Goal: Register for event/course

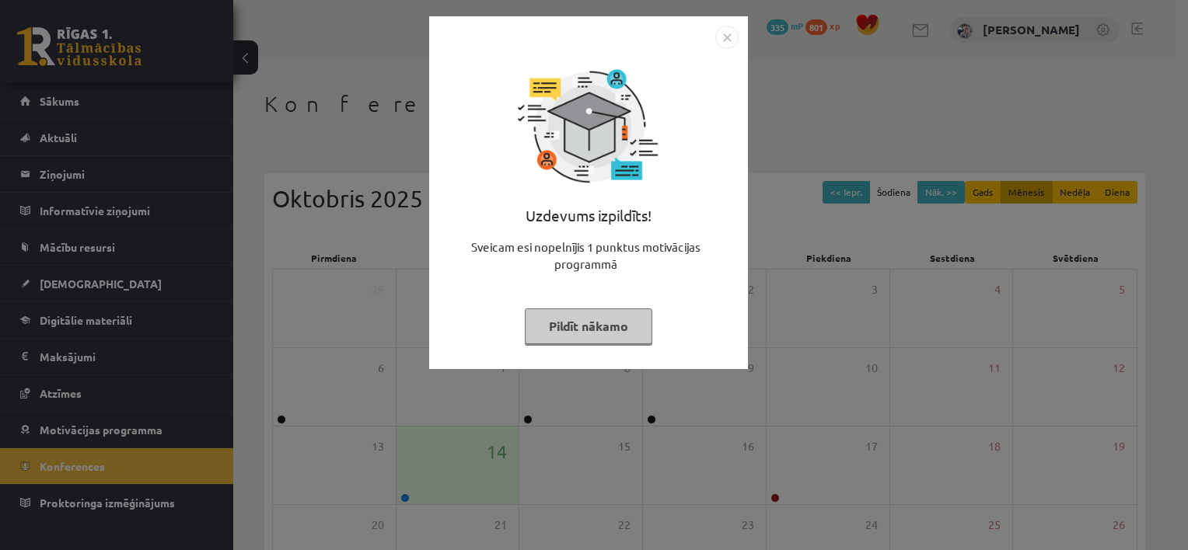
click at [616, 328] on button "Pildīt nākamo" at bounding box center [588, 327] width 127 height 36
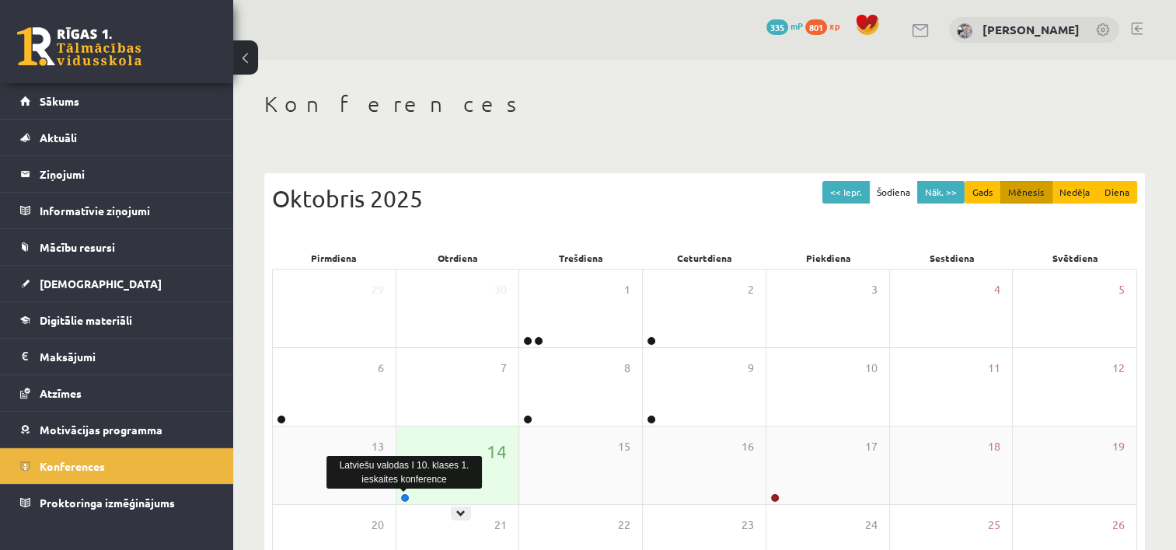
click at [404, 495] on link at bounding box center [404, 497] width 9 height 9
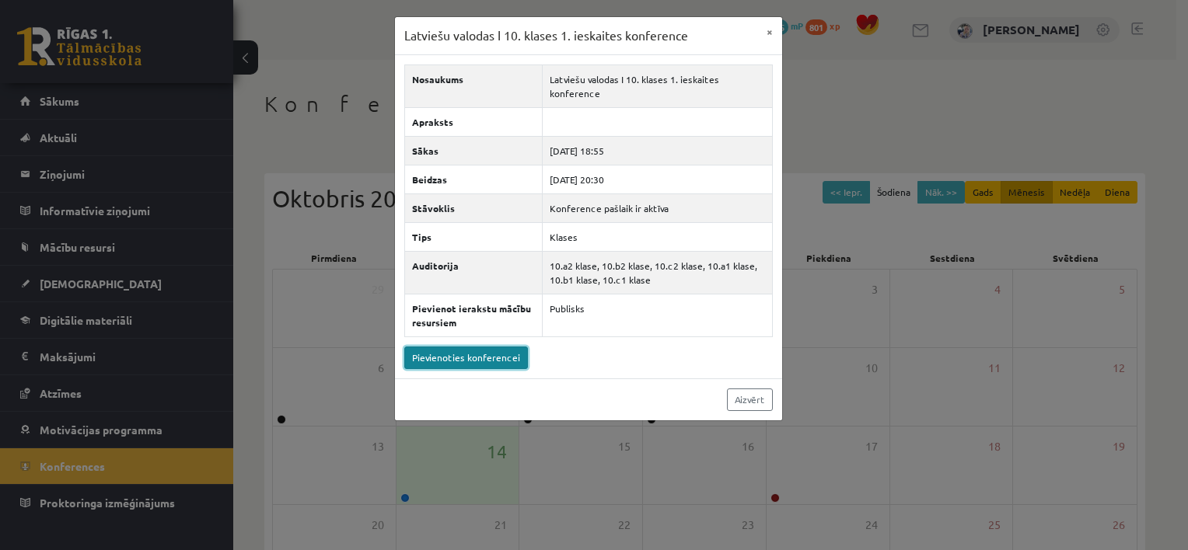
click at [476, 354] on link "Pievienoties konferencei" at bounding box center [466, 358] width 124 height 23
